Goal: Task Accomplishment & Management: Manage account settings

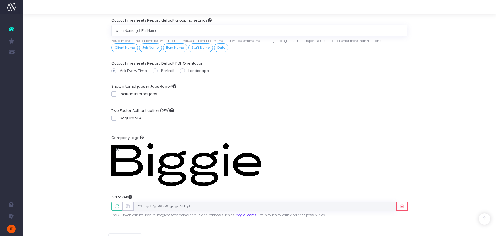
scroll to position [604, 0]
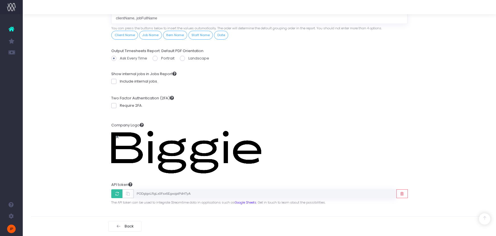
click at [119, 194] on icon "button" at bounding box center [117, 194] width 5 height 0
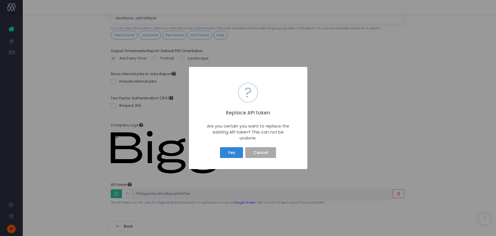
scroll to position [600, 0]
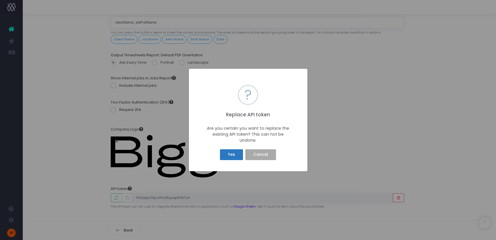
click at [235, 153] on button "Yes" at bounding box center [231, 154] width 23 height 11
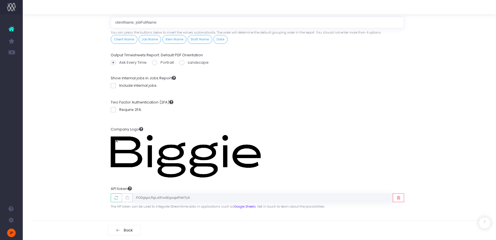
type input "U9fubCpyIEciwPdDGsqoWq3aL8ma2B"
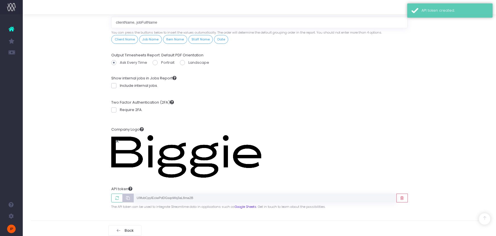
click at [129, 198] on icon "button" at bounding box center [127, 198] width 5 height 0
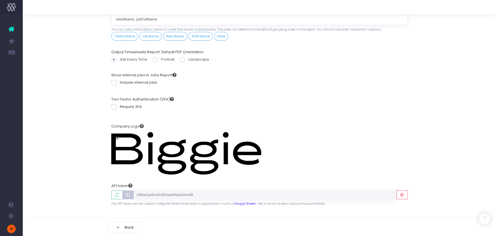
scroll to position [604, 0]
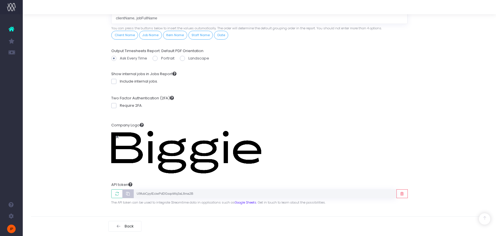
click at [127, 194] on icon "button" at bounding box center [127, 194] width 5 height 0
